Goal: Transaction & Acquisition: Purchase product/service

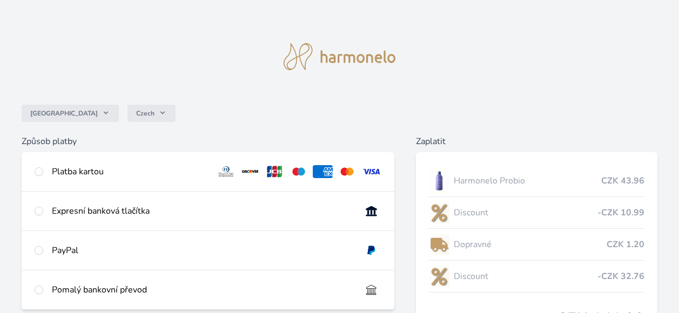
scroll to position [56, 0]
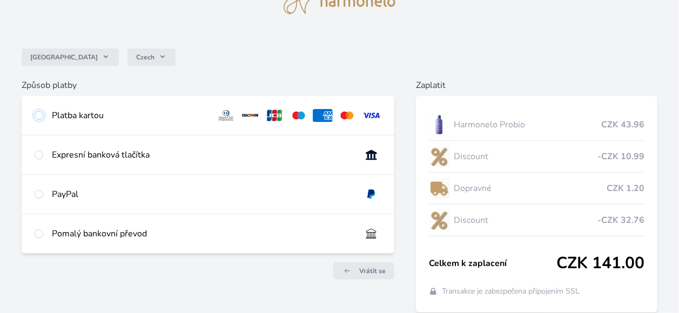
drag, startPoint x: 42, startPoint y: 114, endPoint x: 111, endPoint y: 123, distance: 69.7
click at [42, 114] on input "radio" at bounding box center [39, 115] width 9 height 9
radio input "true"
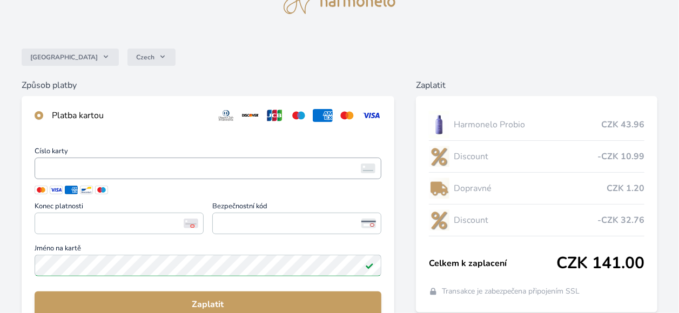
click at [149, 160] on span "<p>Your browser does not support iframes.</p>" at bounding box center [208, 169] width 347 height 22
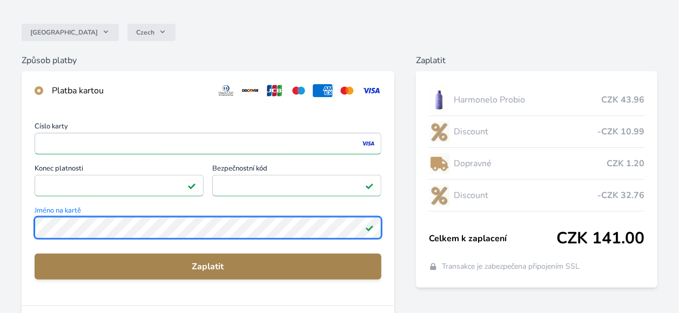
scroll to position [112, 0]
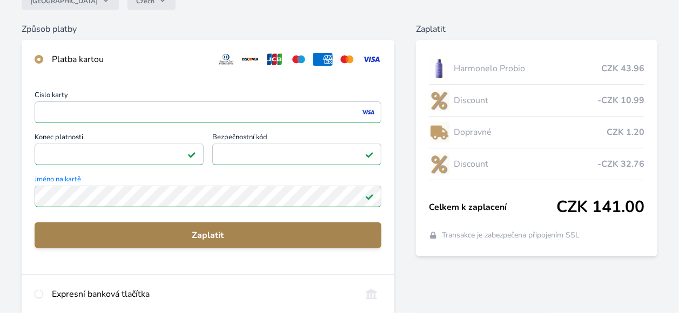
click at [92, 246] on button "Zaplatit" at bounding box center [208, 235] width 347 height 26
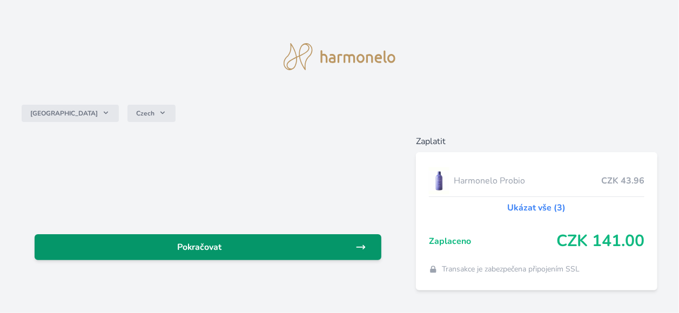
click at [253, 249] on span "Pokračovat" at bounding box center [199, 247] width 312 height 13
